Goal: Task Accomplishment & Management: Manage account settings

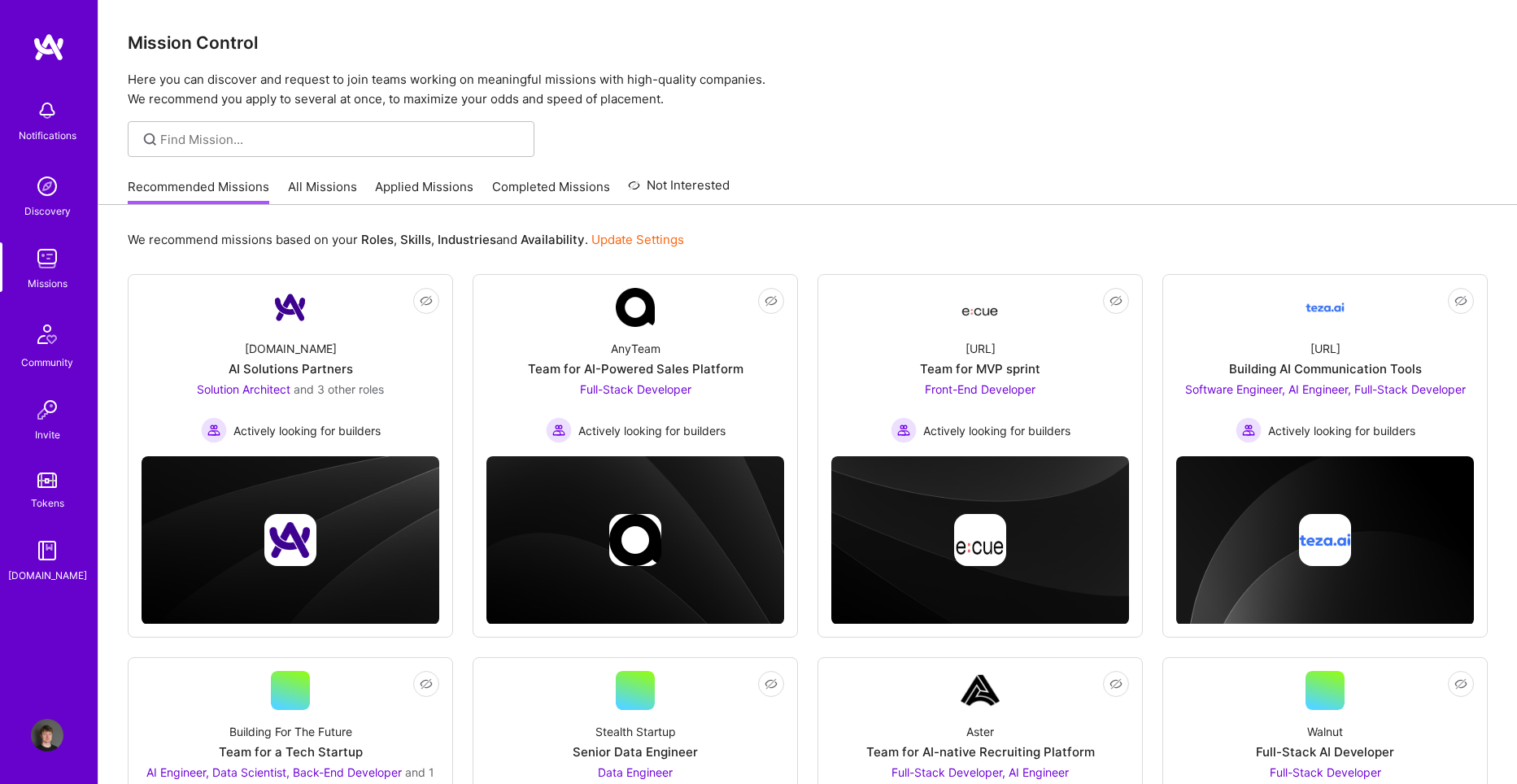
scroll to position [60, 0]
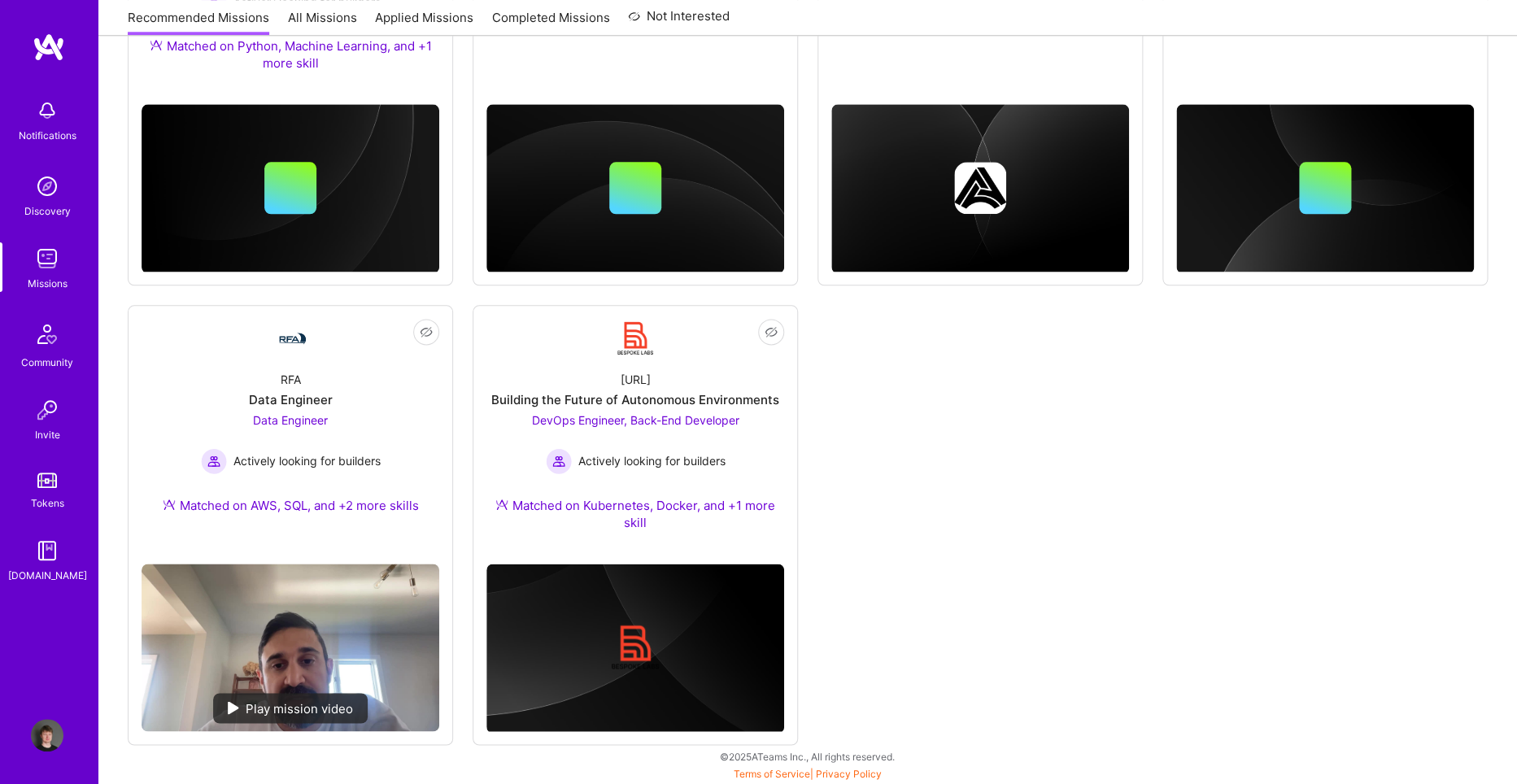
click at [43, 737] on img at bounding box center [47, 735] width 32 height 32
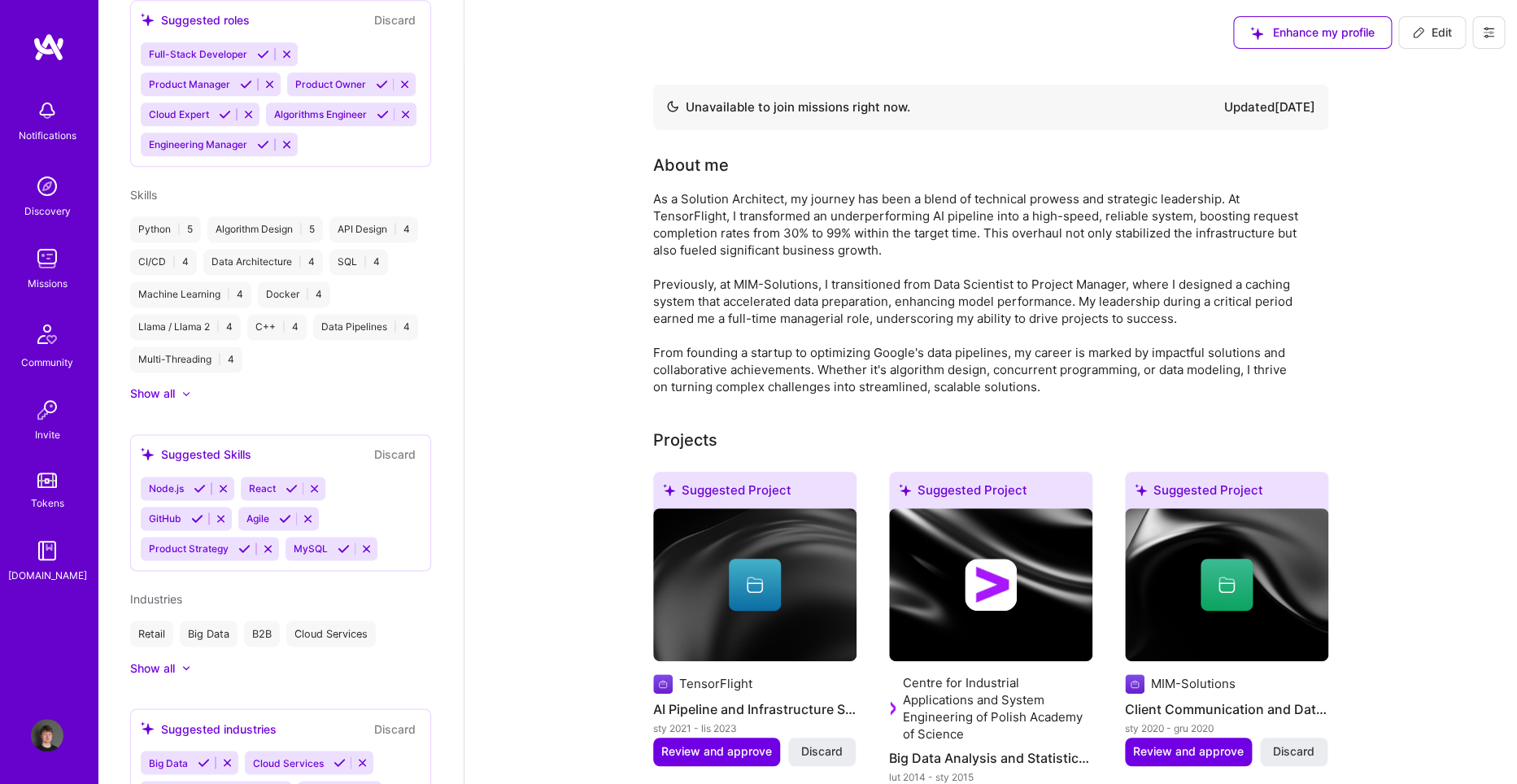
scroll to position [983, 0]
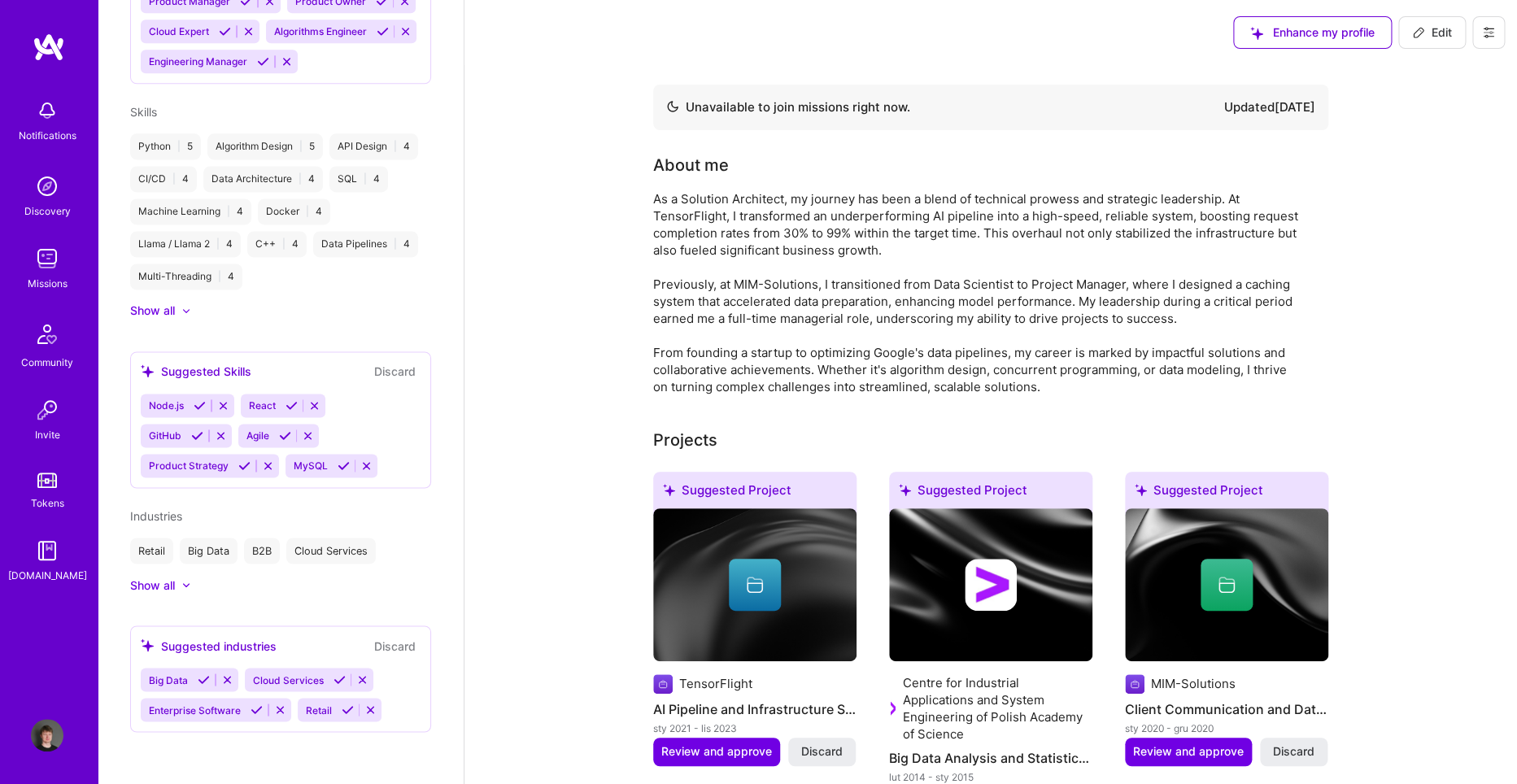
click at [45, 745] on img at bounding box center [47, 735] width 32 height 32
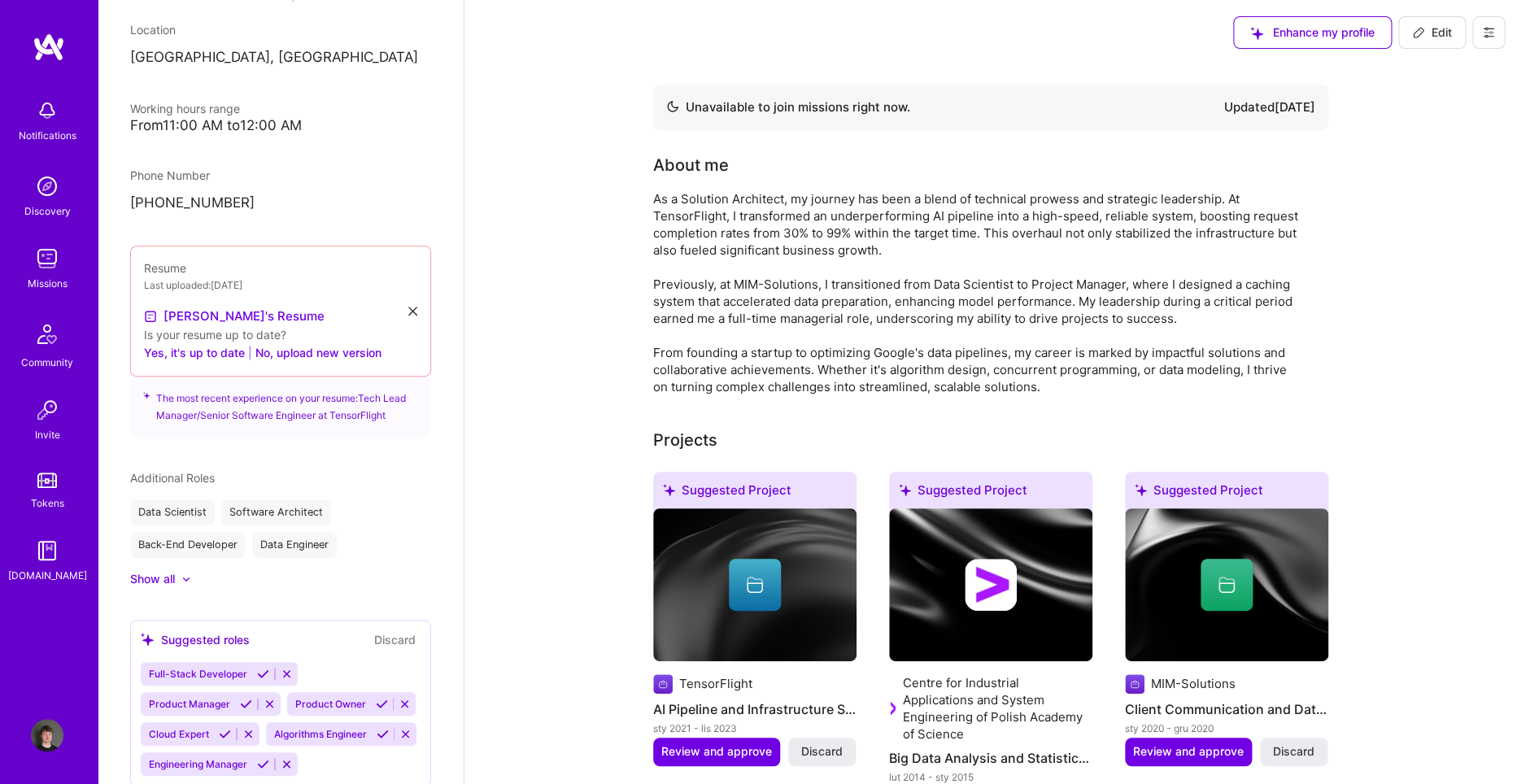
scroll to position [0, 0]
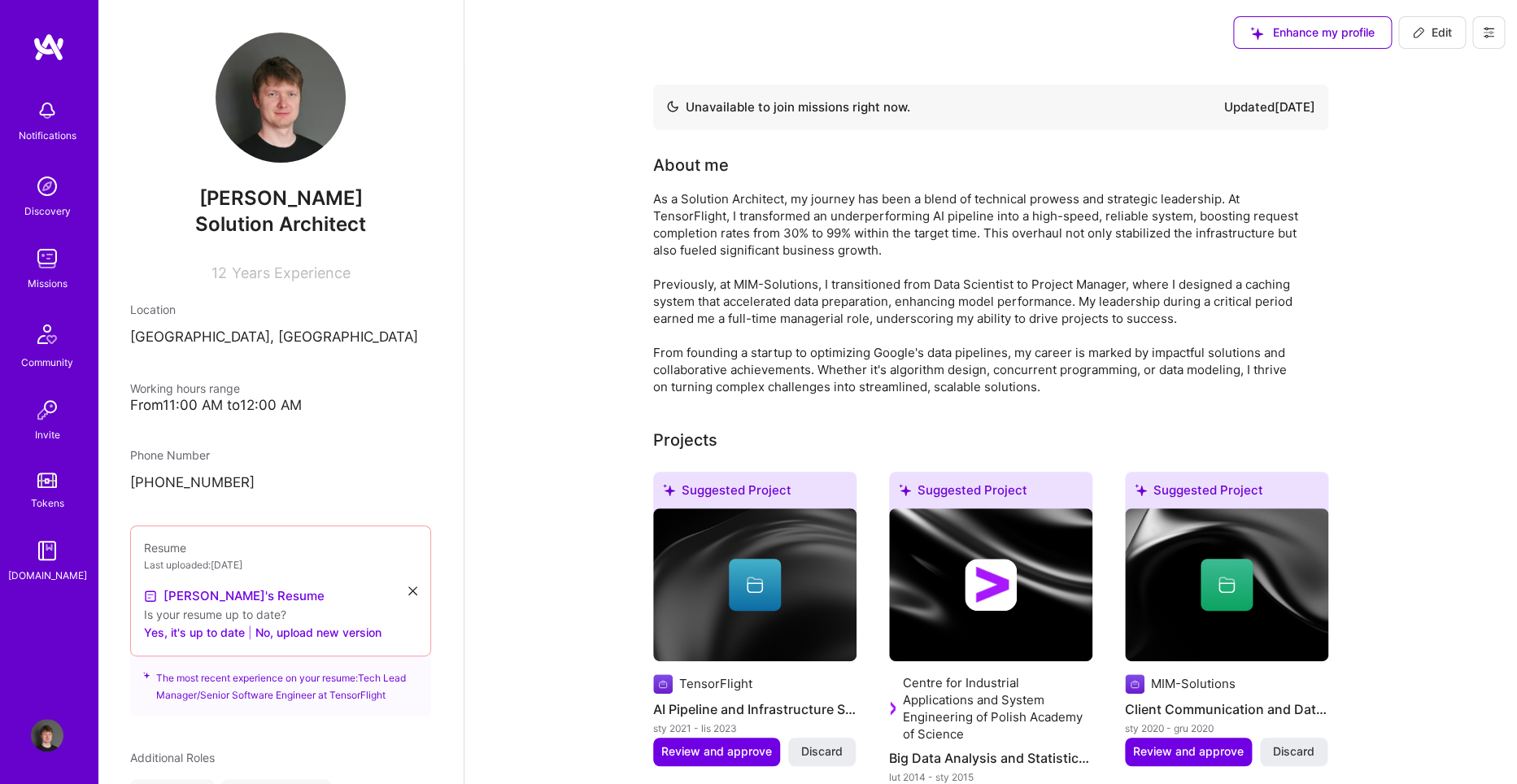
click at [1482, 30] on button at bounding box center [1488, 32] width 32 height 32
click at [1450, 154] on button "Log Out" at bounding box center [1444, 152] width 122 height 42
